Goal: Information Seeking & Learning: Compare options

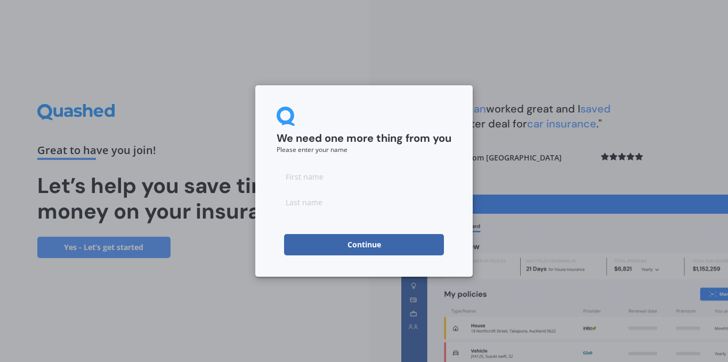
click at [296, 185] on input at bounding box center [363, 176] width 175 height 21
type input "[PERSON_NAME]"
click at [336, 247] on button "Continue" at bounding box center [364, 244] width 160 height 21
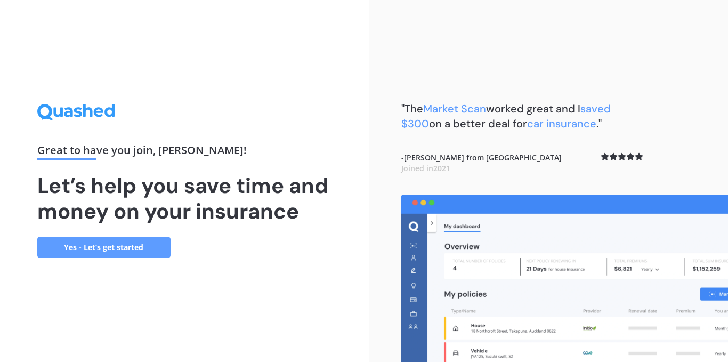
click at [111, 252] on link "Yes - Let’s get started" at bounding box center [103, 246] width 133 height 21
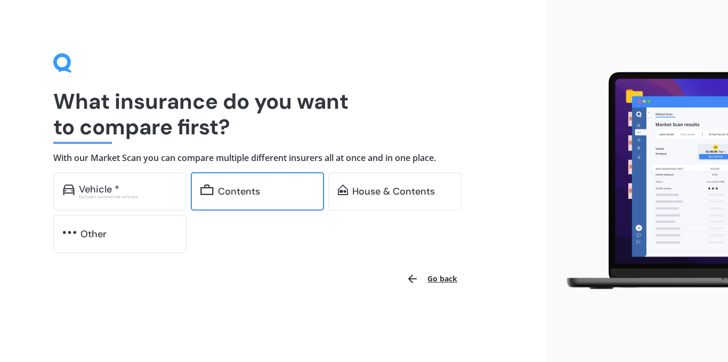
click at [251, 183] on div "Contents" at bounding box center [257, 191] width 133 height 38
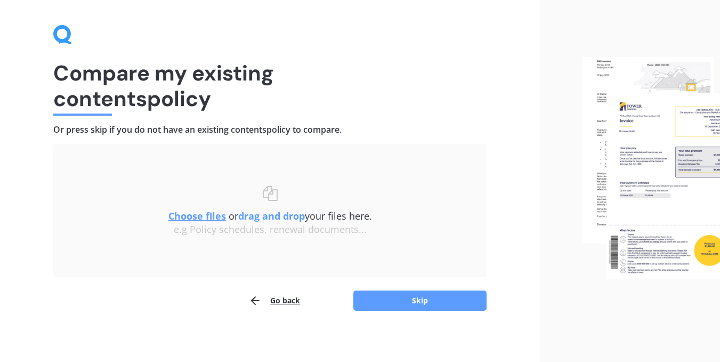
scroll to position [31, 0]
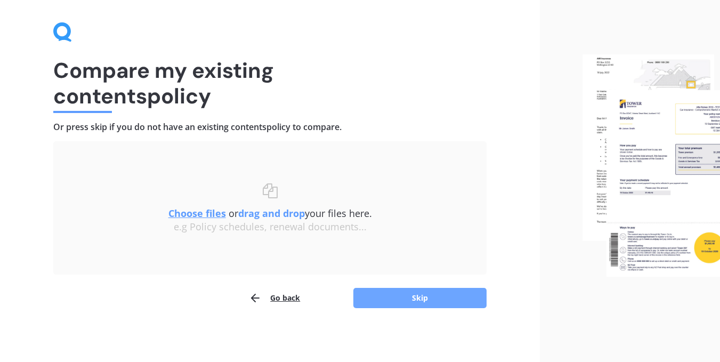
click at [408, 300] on button "Skip" at bounding box center [419, 298] width 133 height 20
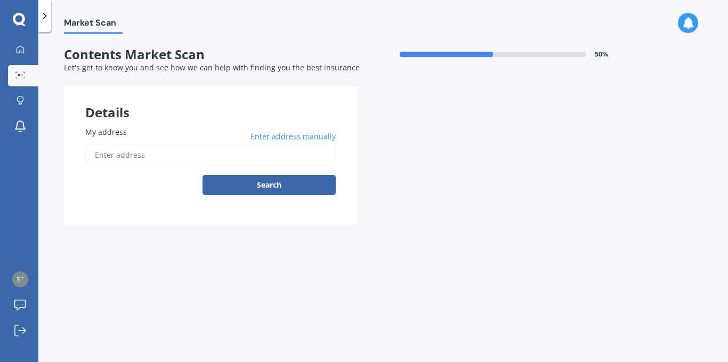
click at [132, 150] on input "My address" at bounding box center [210, 155] width 250 height 22
type input "[STREET_ADDRESS]"
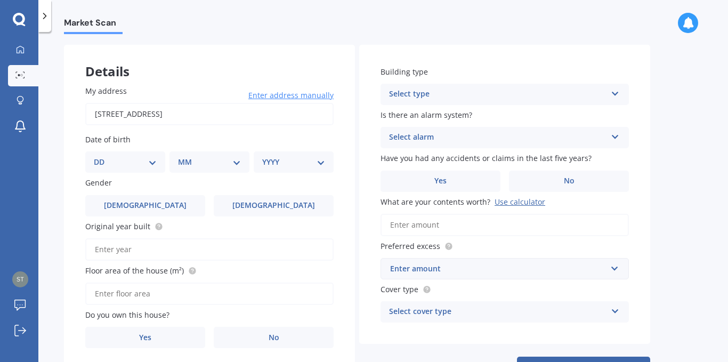
scroll to position [43, 0]
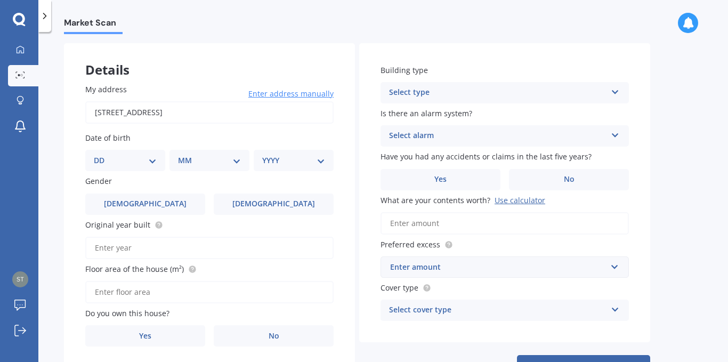
click at [149, 162] on select "DD 01 02 03 04 05 06 07 08 09 10 11 12 13 14 15 16 17 18 19 20 21 22 23 24 25 2…" at bounding box center [125, 160] width 63 height 12
select select "18"
click at [102, 154] on select "DD 01 02 03 04 05 06 07 08 09 10 11 12 13 14 15 16 17 18 19 20 21 22 23 24 25 2…" at bounding box center [125, 160] width 63 height 12
click at [229, 160] on select "MM 01 02 03 04 05 06 07 08 09 10 11 12" at bounding box center [211, 160] width 59 height 12
select select "03"
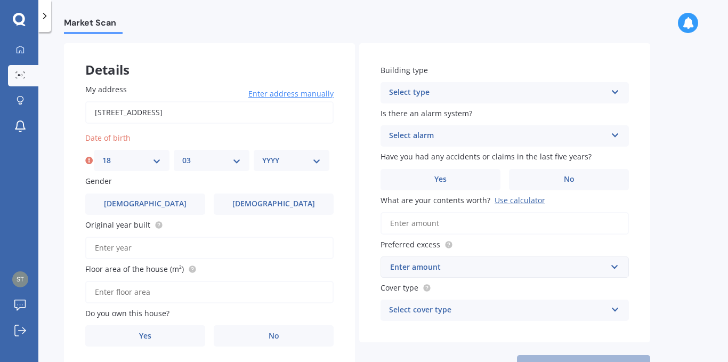
click at [182, 154] on select "MM 01 02 03 04 05 06 07 08 09 10 11 12" at bounding box center [211, 160] width 59 height 12
click at [291, 161] on select "YYYY 2009 2008 2007 2006 2005 2004 2003 2002 2001 2000 1999 1998 1997 1996 1995…" at bounding box center [291, 160] width 59 height 12
click at [262, 154] on select "YYYY 2009 2008 2007 2006 2005 2004 2003 2002 2001 2000 1999 1998 1997 1996 1995…" at bounding box center [291, 160] width 59 height 12
drag, startPoint x: 263, startPoint y: 113, endPoint x: 270, endPoint y: 97, distance: 16.9
click at [265, 108] on input "[STREET_ADDRESS]" at bounding box center [209, 112] width 248 height 22
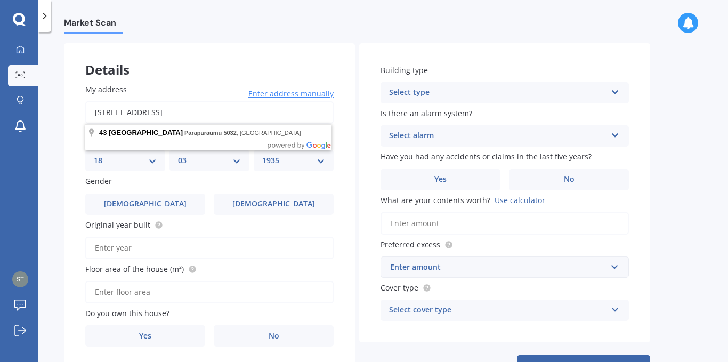
click at [281, 161] on select "YYYY 2009 2008 2007 2006 2005 2004 2003 2002 2001 2000 1999 1998 1997 1996 1995…" at bounding box center [293, 160] width 63 height 12
select select "1979"
click at [262, 154] on select "YYYY 2009 2008 2007 2006 2005 2004 2003 2002 2001 2000 1999 1998 1997 1996 1995…" at bounding box center [293, 160] width 63 height 12
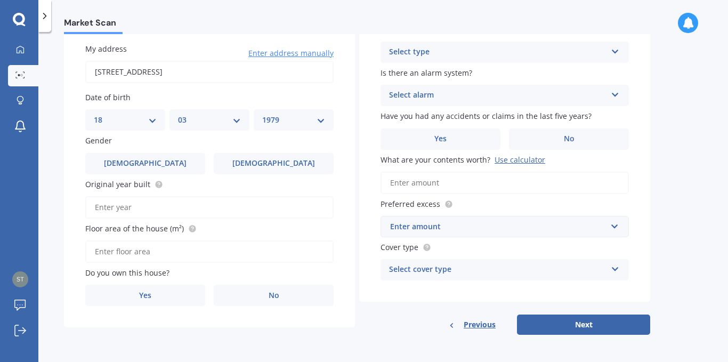
scroll to position [84, 0]
click at [127, 207] on input "Original year built" at bounding box center [209, 206] width 248 height 22
type input "2024"
click at [149, 248] on input "Floor area of the house (m²)" at bounding box center [209, 251] width 248 height 22
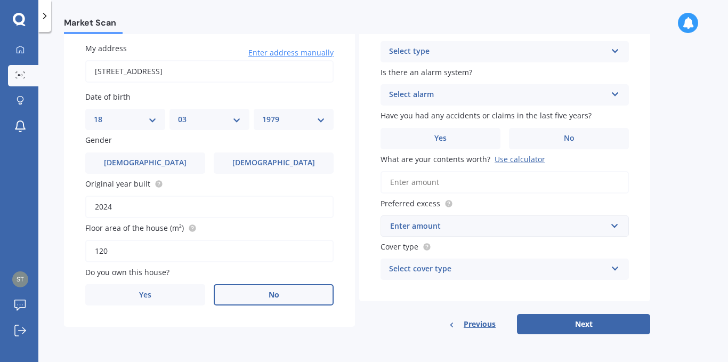
type input "120"
click at [263, 290] on label "No" at bounding box center [274, 294] width 120 height 21
click at [0, 0] on input "No" at bounding box center [0, 0] width 0 height 0
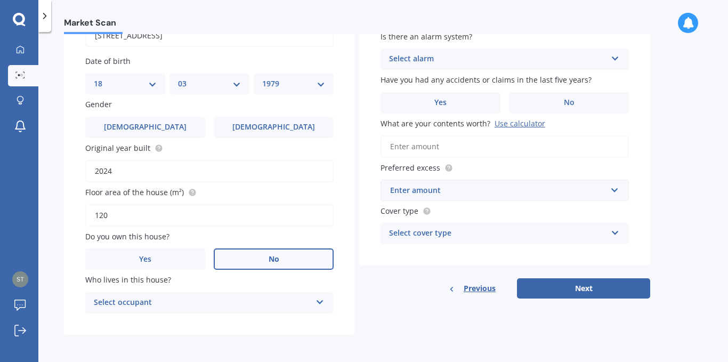
scroll to position [120, 0]
click at [252, 298] on div "Select occupant" at bounding box center [202, 302] width 217 height 13
click at [224, 319] on div "Tenant" at bounding box center [209, 322] width 247 height 19
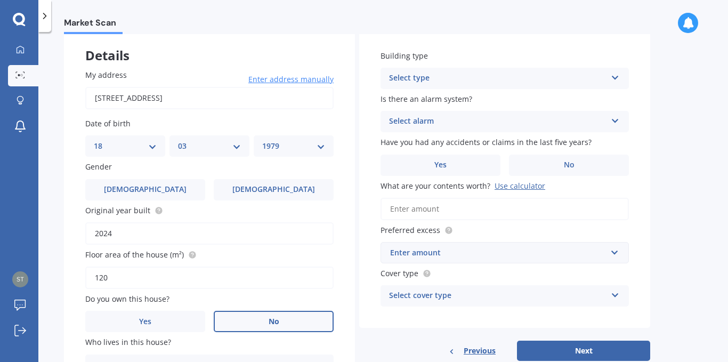
scroll to position [37, 0]
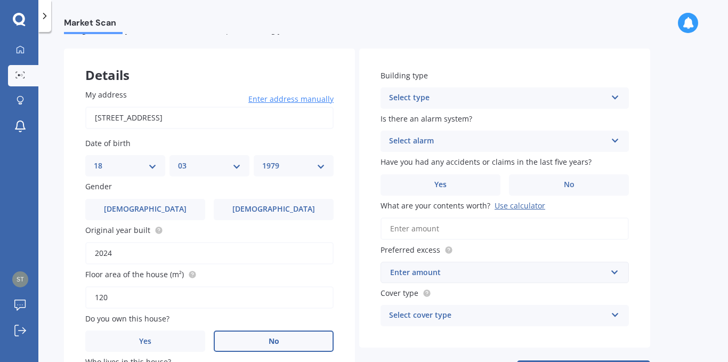
click at [577, 101] on div "Select type" at bounding box center [497, 98] width 217 height 13
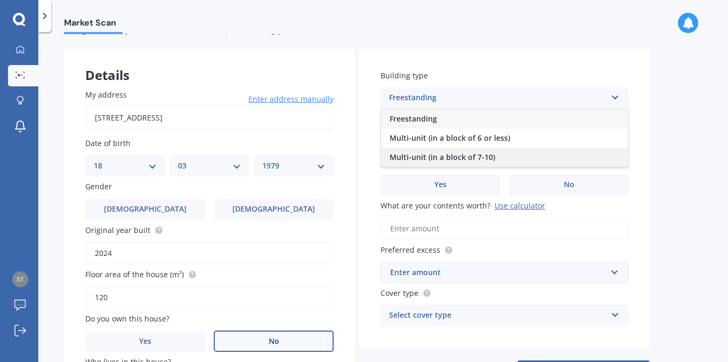
click at [485, 151] on div "Multi-unit (in a block of 7-10)" at bounding box center [504, 157] width 247 height 19
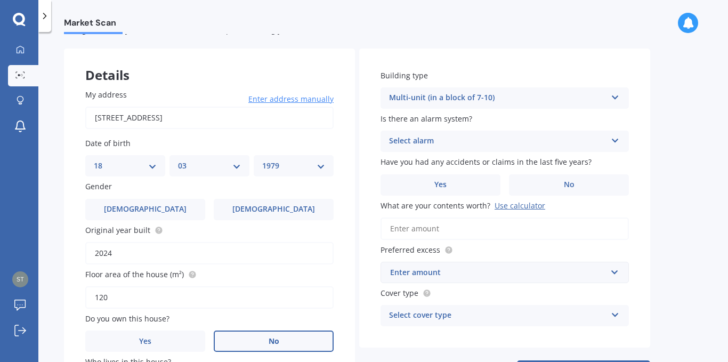
click at [461, 135] on div "Select alarm" at bounding box center [497, 141] width 217 height 13
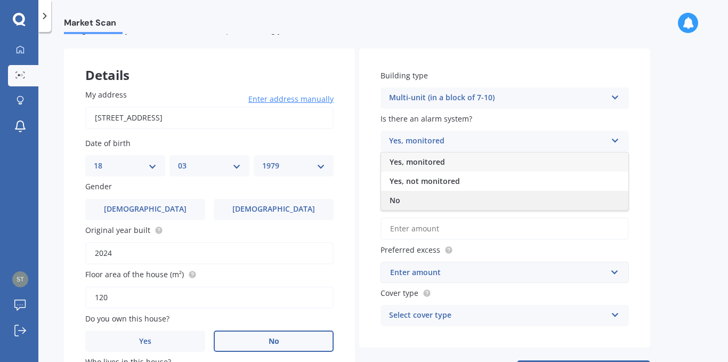
click at [406, 191] on div "No" at bounding box center [504, 200] width 247 height 19
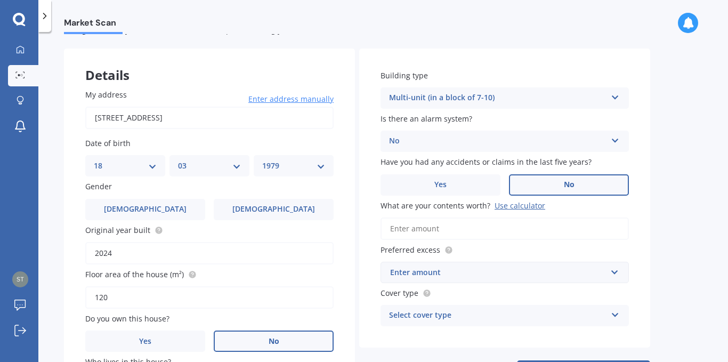
click at [562, 183] on label "No" at bounding box center [569, 184] width 120 height 21
click at [0, 0] on input "No" at bounding box center [0, 0] width 0 height 0
click at [457, 225] on input "What are your contents worth? Use calculator" at bounding box center [504, 228] width 248 height 22
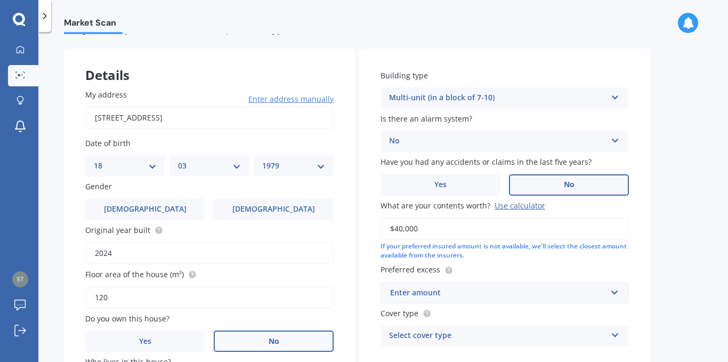
type input "$40,000"
click at [372, 268] on div "Building type Multi-unit (in a block of 7-10) Freestanding Multi-unit (in a blo…" at bounding box center [504, 207] width 291 height 319
click at [614, 293] on input "text" at bounding box center [500, 292] width 239 height 20
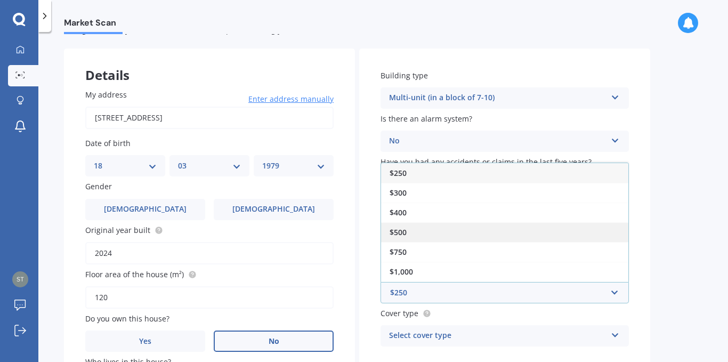
click at [422, 227] on div "$500" at bounding box center [504, 232] width 247 height 20
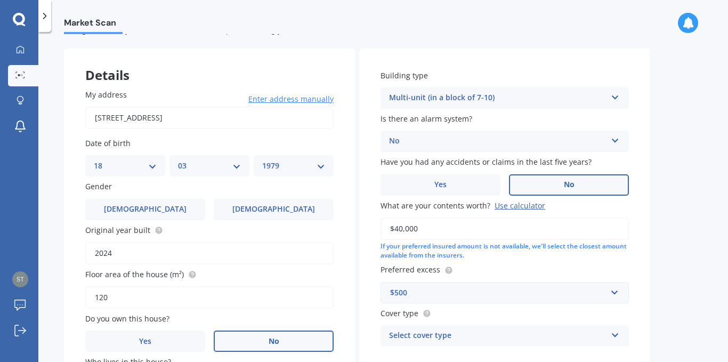
scroll to position [120, 0]
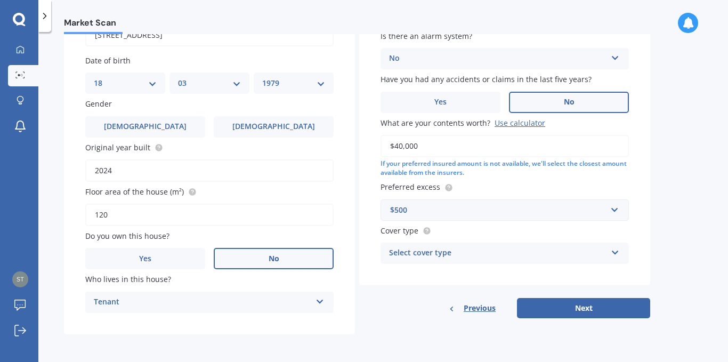
click at [570, 247] on div "Select cover type" at bounding box center [497, 253] width 217 height 13
click at [518, 283] on div "High" at bounding box center [504, 273] width 247 height 19
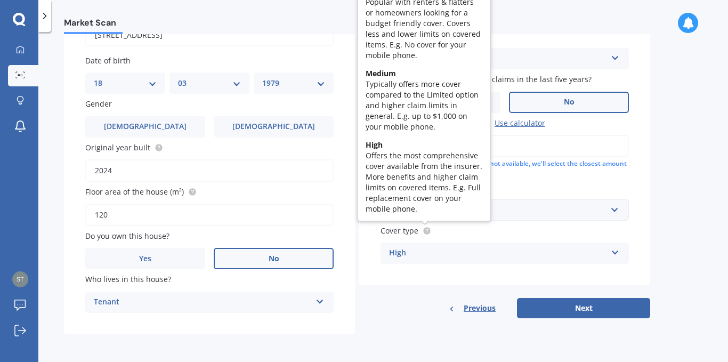
click at [428, 231] on circle at bounding box center [426, 230] width 7 height 7
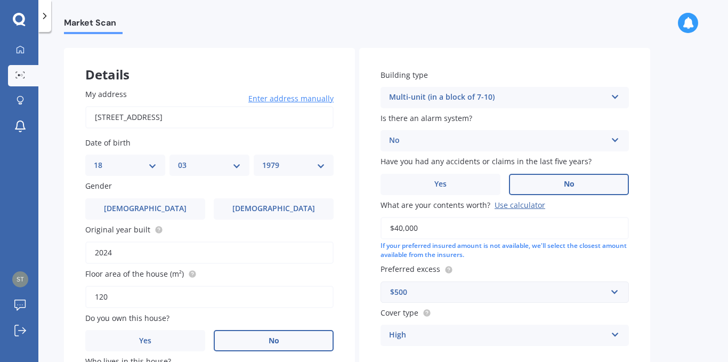
scroll to position [46, 0]
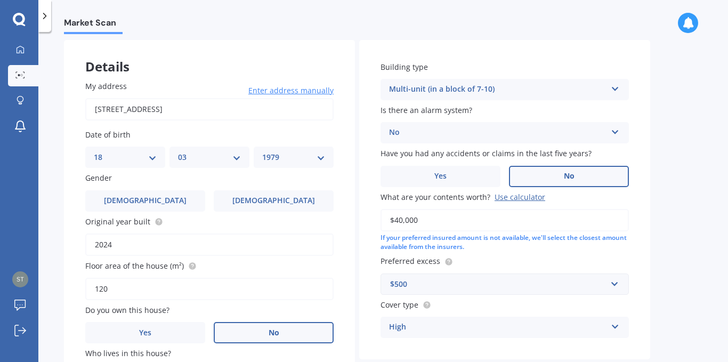
click at [436, 326] on div "High" at bounding box center [497, 327] width 217 height 13
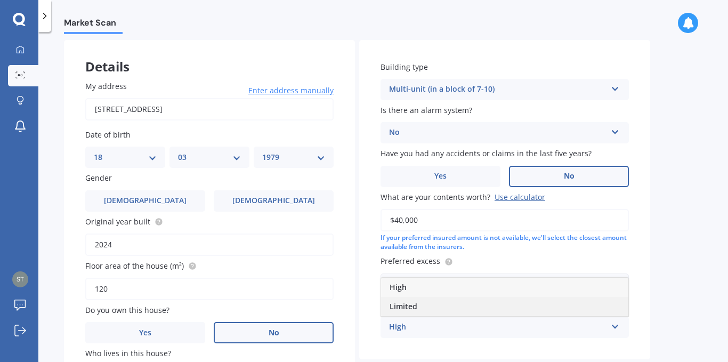
click at [412, 303] on span "Limited" at bounding box center [403, 306] width 28 height 10
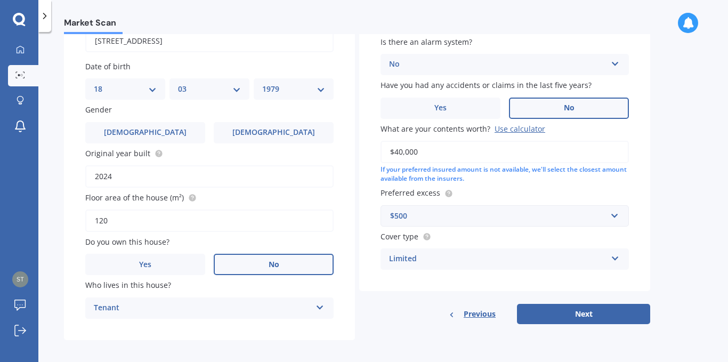
scroll to position [120, 0]
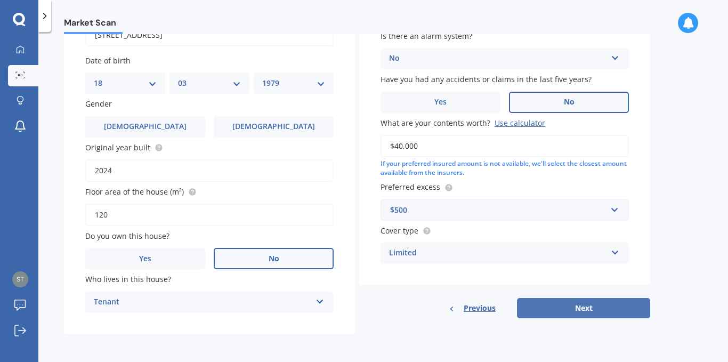
click at [557, 298] on button "Next" at bounding box center [583, 308] width 133 height 20
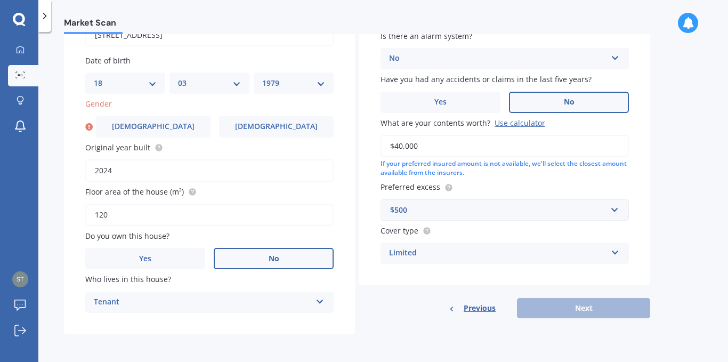
scroll to position [70, 0]
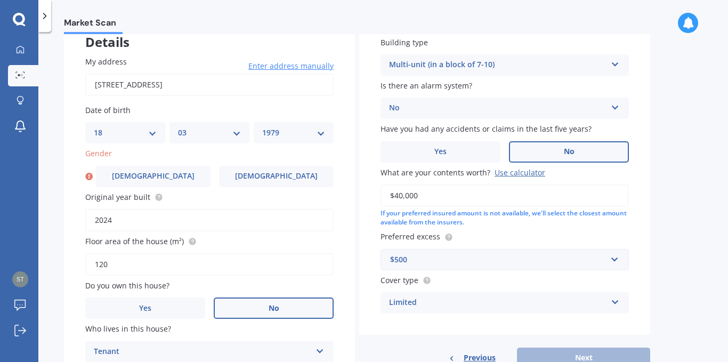
click at [530, 286] on div "Cover type Limited High Limited" at bounding box center [504, 293] width 248 height 39
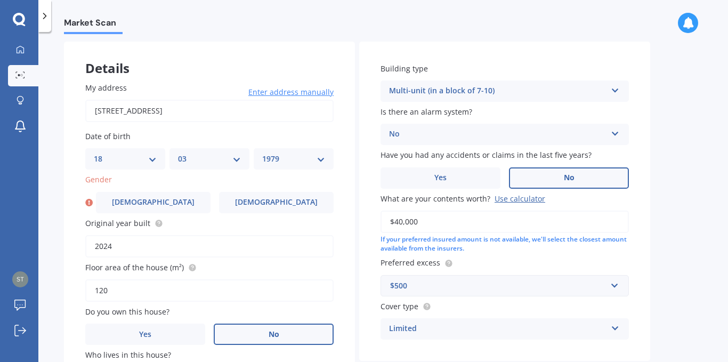
scroll to position [120, 0]
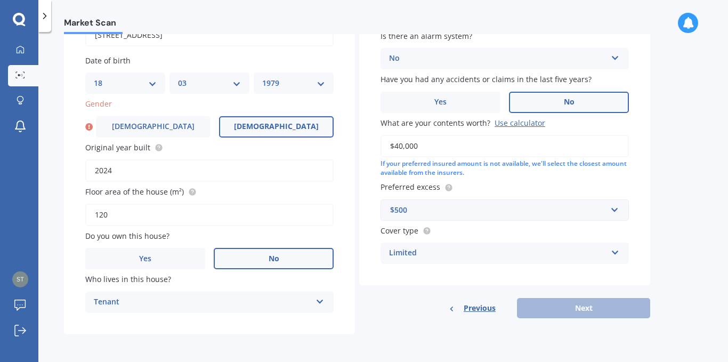
click at [304, 128] on label "[DEMOGRAPHIC_DATA]" at bounding box center [276, 126] width 115 height 21
click at [0, 0] on input "[DEMOGRAPHIC_DATA]" at bounding box center [0, 0] width 0 height 0
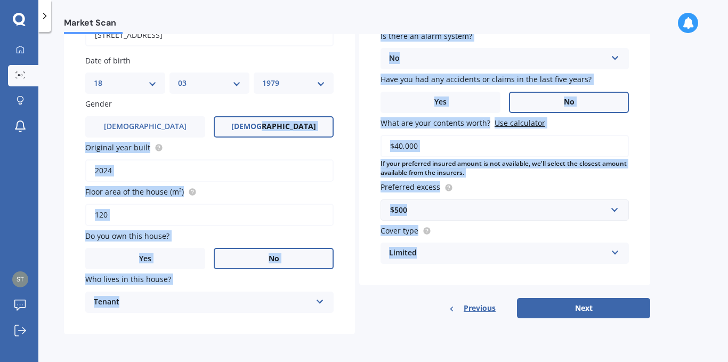
drag, startPoint x: 304, startPoint y: 128, endPoint x: 530, endPoint y: 296, distance: 281.7
click at [530, 296] on div "Details My address [STREET_ADDRESS] Enter address manually Search Date of birth…" at bounding box center [357, 150] width 586 height 368
click at [584, 313] on button "Next" at bounding box center [583, 308] width 133 height 20
select select "18"
select select "03"
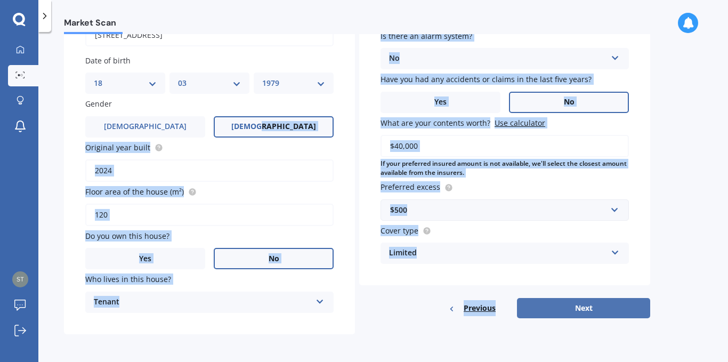
select select "1979"
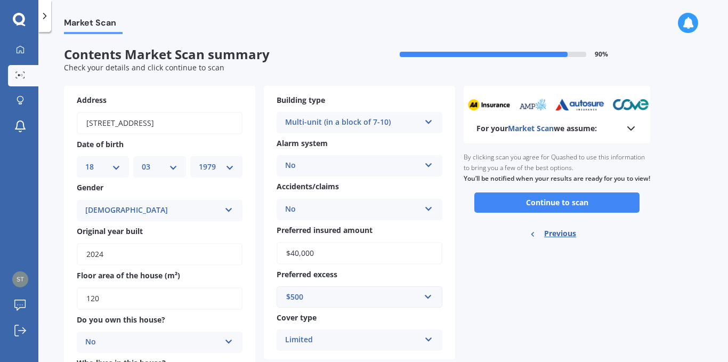
scroll to position [4, 0]
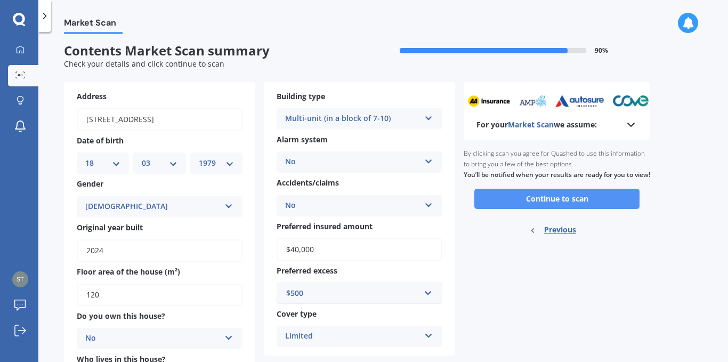
click at [549, 208] on button "Continue to scan" at bounding box center [556, 199] width 165 height 20
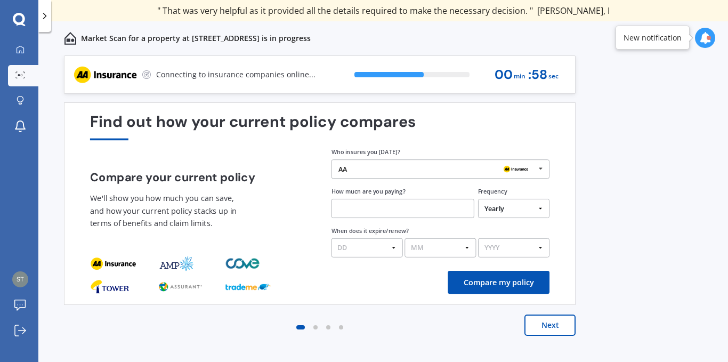
click at [421, 174] on div "AA AA Tower AMI State AMP ANZ ASB BNZ Trade Me Insurance Westpac Other" at bounding box center [440, 168] width 218 height 19
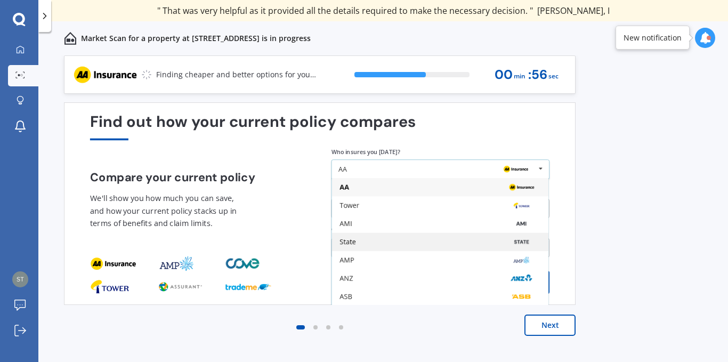
click at [387, 241] on div "State" at bounding box center [439, 241] width 201 height 7
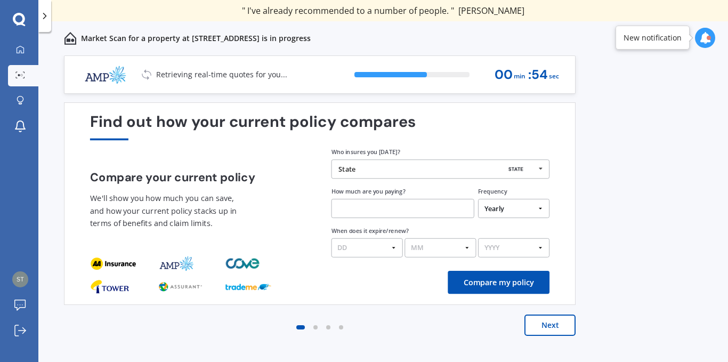
click at [414, 210] on input "text" at bounding box center [402, 208] width 143 height 19
type input "$50.25"
click at [392, 245] on select "DD 01 02 03 04 05 06 07 08 09 10 11 12 13 14 15 16 17 18 19 20 21 22 23 24 25 2…" at bounding box center [366, 247] width 71 height 19
click at [187, 208] on p "We'll show you how much you can save, and how your current policy stacks up in …" at bounding box center [166, 211] width 153 height 38
click at [393, 244] on select "DD 01 02 03 04 05 06 07 08 09 10 11 12 13 14 15 16 17 18 19 20 21 22 23 24 25 2…" at bounding box center [366, 247] width 71 height 19
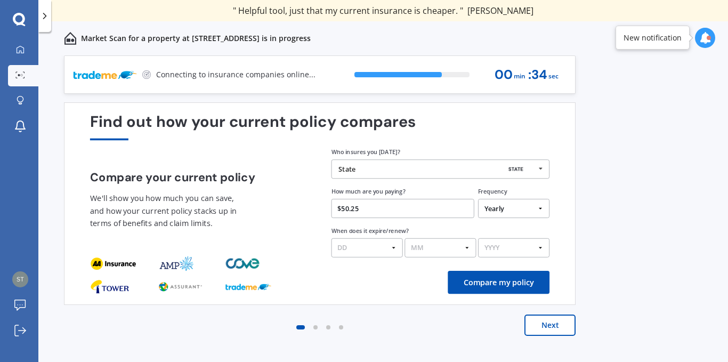
select select "06"
click at [331, 238] on select "DD 01 02 03 04 05 06 07 08 09 10 11 12 13 14 15 16 17 18 19 20 21 22 23 24 25 2…" at bounding box center [366, 247] width 71 height 19
click at [441, 248] on select "MM 01 02 03 04 05 06 07 08 09 10 11 12" at bounding box center [439, 247] width 71 height 19
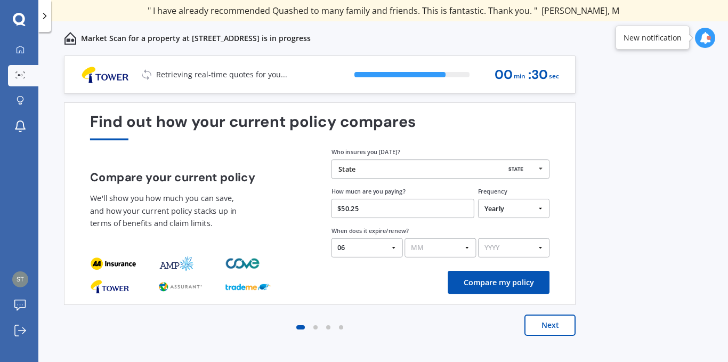
select select "06"
click at [404, 238] on select "MM 01 02 03 04 05 06 07 08 09 10 11 12" at bounding box center [439, 247] width 71 height 19
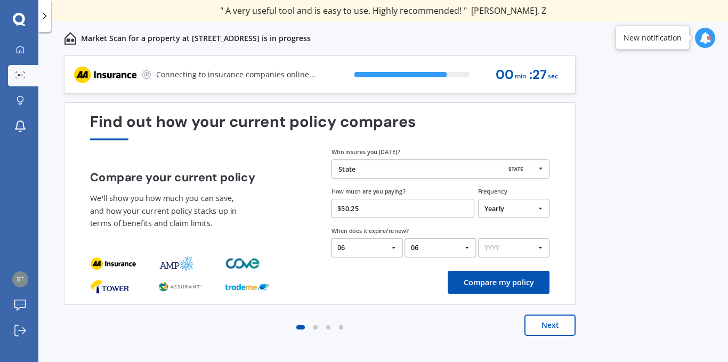
click at [383, 244] on select "DD 01 02 03 04 05 06 07 08 09 10 11 12 13 14 15 16 17 18 19 20 21 22 23 24 25 2…" at bounding box center [366, 247] width 71 height 19
select select "01"
click at [331, 238] on select "DD 01 02 03 04 05 06 07 08 09 10 11 12 13 14 15 16 17 18 19 20 21 22 23 24 25 2…" at bounding box center [366, 247] width 71 height 19
click at [484, 251] on select "YYYY 2026 2025 2024" at bounding box center [513, 247] width 71 height 19
select select "2025"
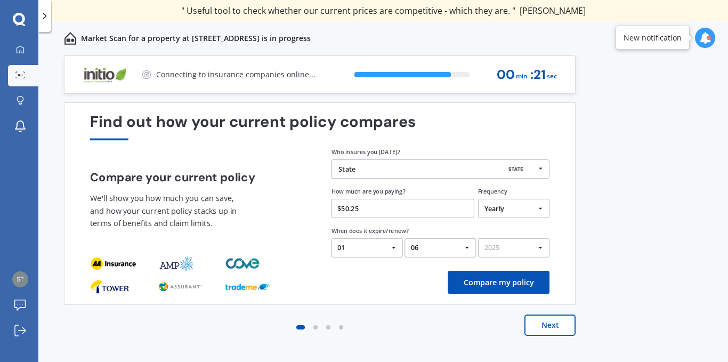
click at [478, 238] on select "YYYY 2026 2025 2024" at bounding box center [513, 247] width 71 height 19
click at [486, 275] on button "Compare my policy" at bounding box center [498, 282] width 102 height 23
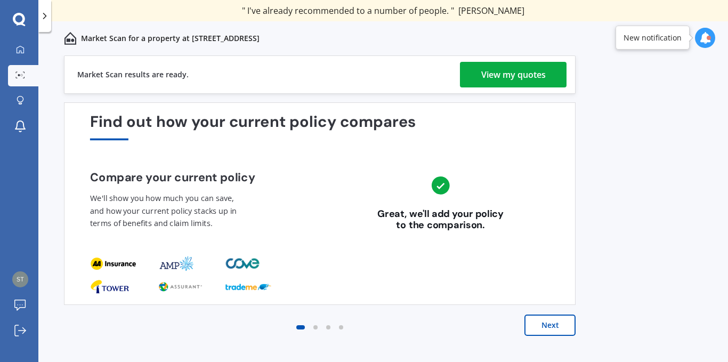
click at [502, 80] on div "View my quotes" at bounding box center [513, 75] width 64 height 26
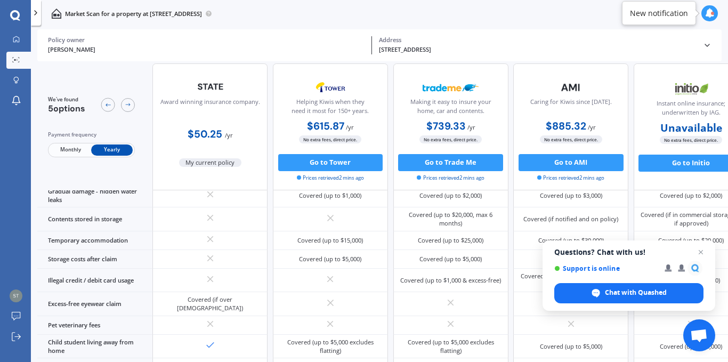
scroll to position [630, 0]
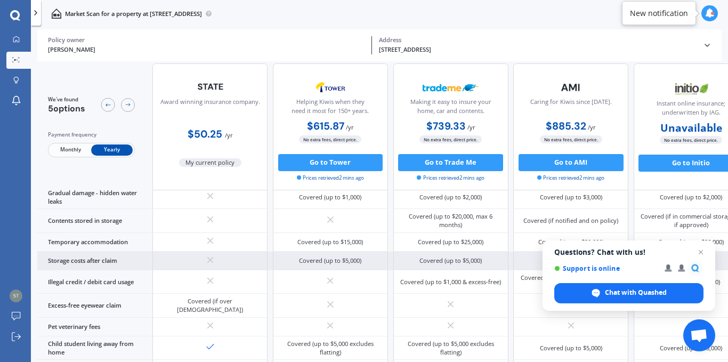
click at [283, 252] on div "Covered (up to $5,000)" at bounding box center [330, 260] width 115 height 19
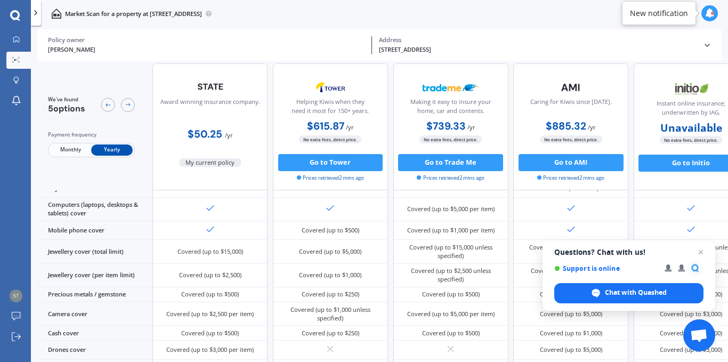
scroll to position [0, 0]
